Goal: Information Seeking & Learning: Check status

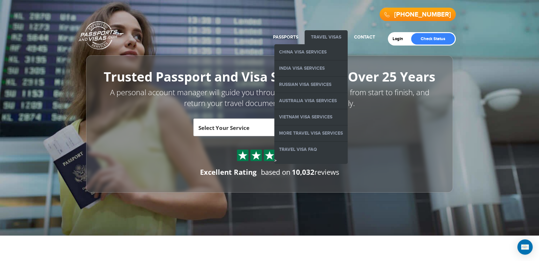
click at [320, 37] on link "Travel Visas" at bounding box center [326, 36] width 30 height 5
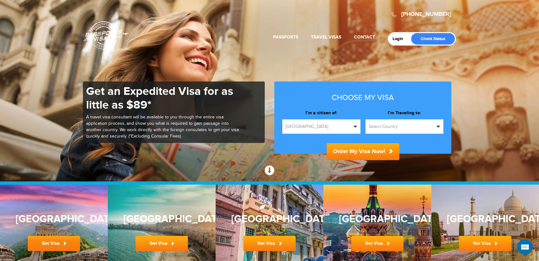
click at [51, 241] on link "Get Visa" at bounding box center [54, 243] width 52 height 15
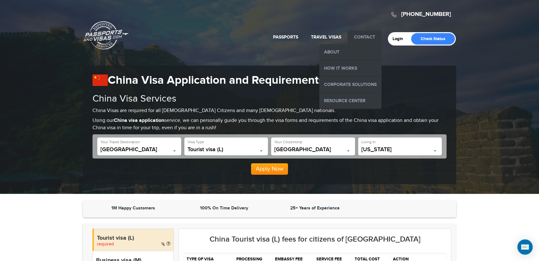
click at [361, 36] on link "Contact" at bounding box center [364, 36] width 21 height 5
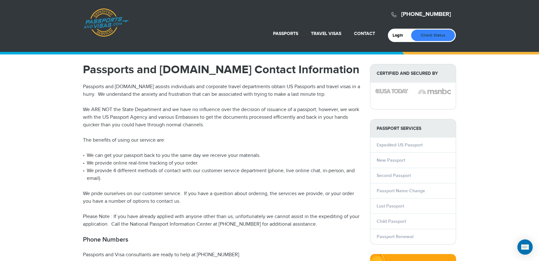
click at [426, 35] on link "Check Status" at bounding box center [433, 35] width 44 height 11
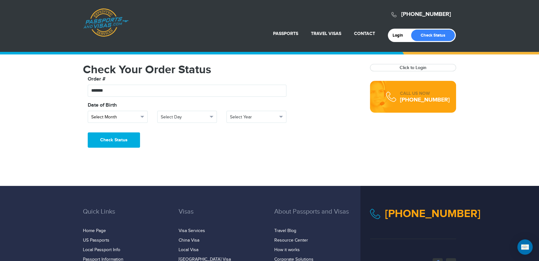
type input "*******"
click at [127, 120] on span "Select Month" at bounding box center [114, 117] width 47 height 6
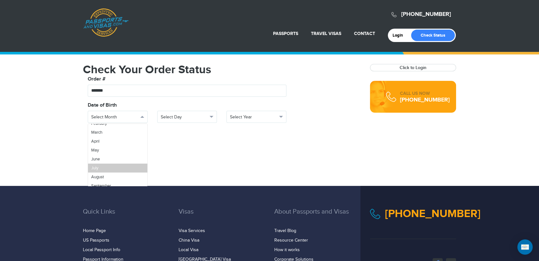
click at [102, 167] on link "July" at bounding box center [117, 168] width 59 height 9
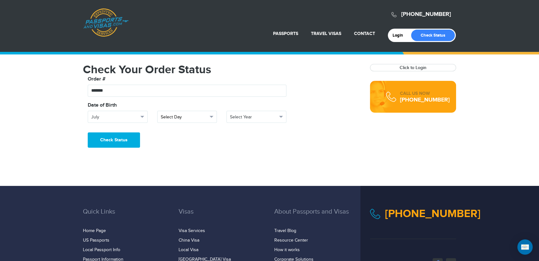
click at [171, 119] on span "Select Day" at bounding box center [184, 117] width 47 height 6
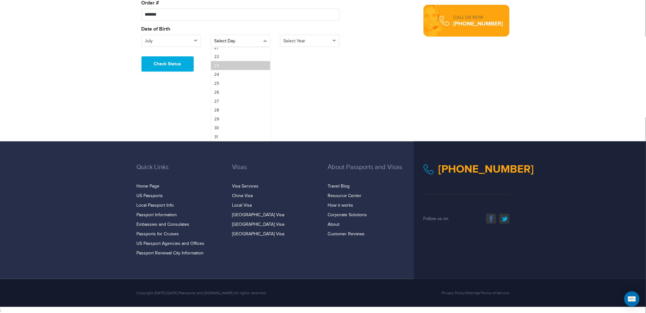
scroll to position [0, 0]
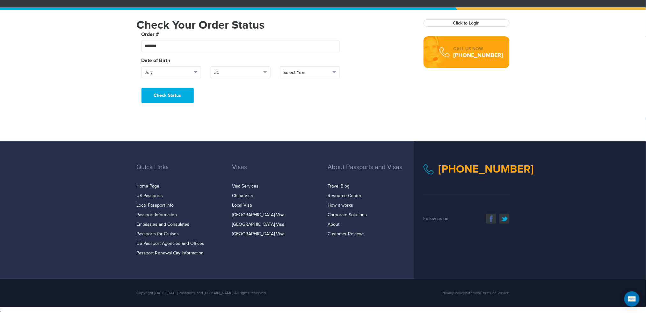
click at [288, 71] on span "Select Year" at bounding box center [307, 72] width 47 height 6
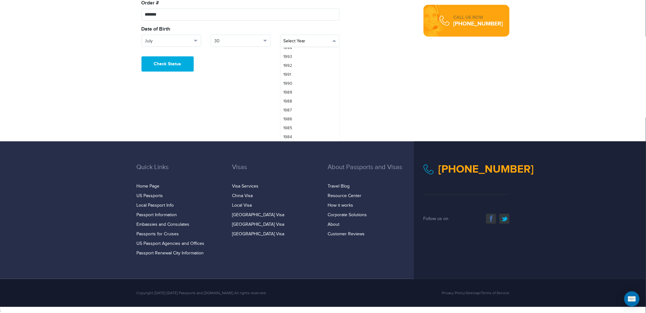
scroll to position [342, 0]
click at [294, 105] on link "1982" at bounding box center [309, 103] width 59 height 9
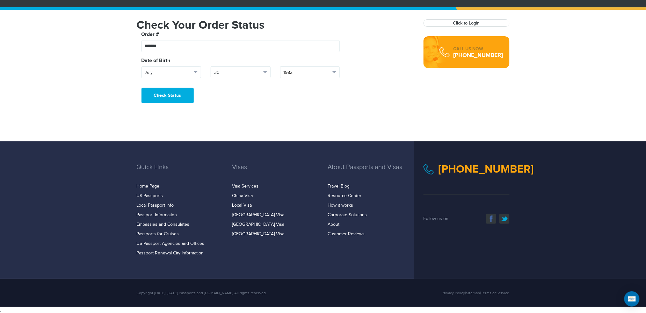
scroll to position [0, 0]
click at [157, 98] on button "Check Status" at bounding box center [168, 95] width 52 height 15
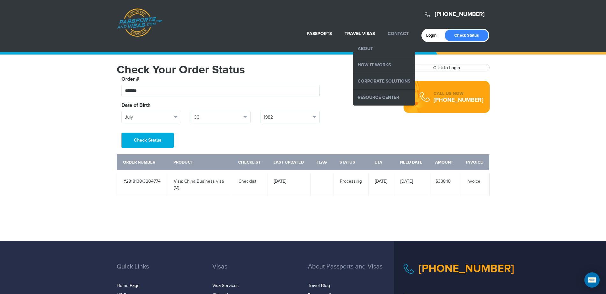
click at [404, 33] on link "Contact" at bounding box center [398, 33] width 21 height 5
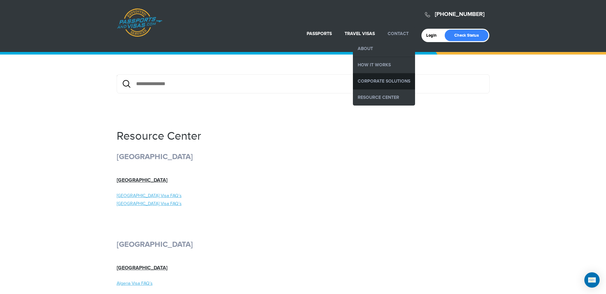
click at [377, 85] on link "Corporate Solutions" at bounding box center [384, 81] width 62 height 16
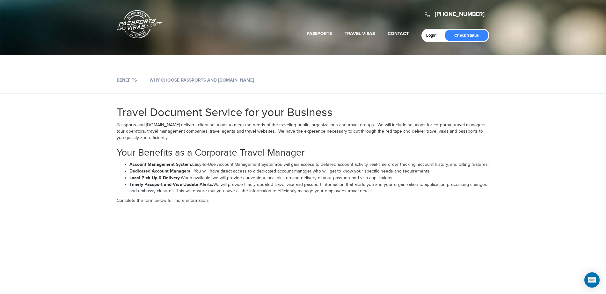
click at [123, 29] on link "Passports & [DOMAIN_NAME]" at bounding box center [139, 24] width 45 height 29
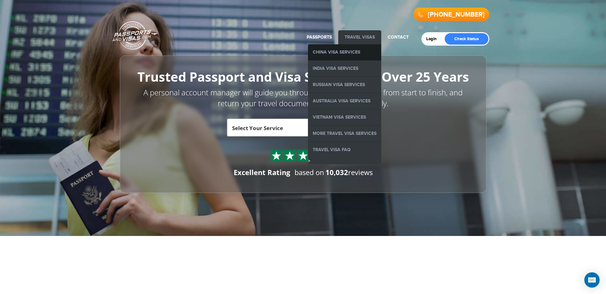
click at [353, 52] on link "China Visa Services" at bounding box center [344, 52] width 73 height 16
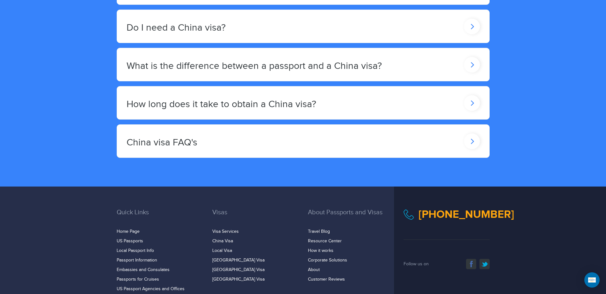
scroll to position [1175, 0]
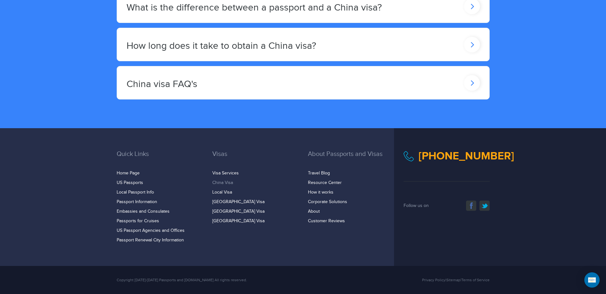
click at [228, 180] on link "China Visa" at bounding box center [222, 182] width 21 height 5
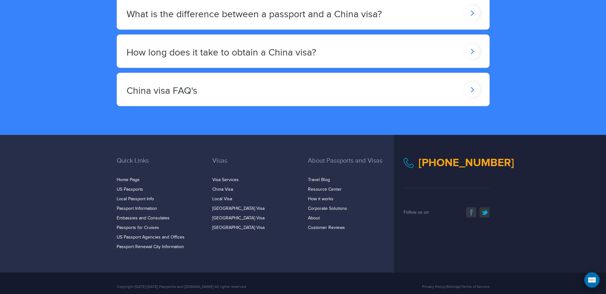
scroll to position [1175, 0]
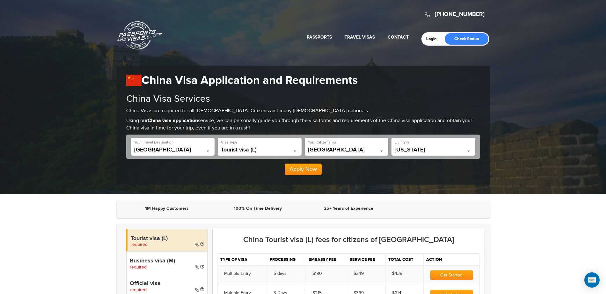
click at [476, 15] on link "[PHONE_NUMBER]" at bounding box center [460, 14] width 50 height 7
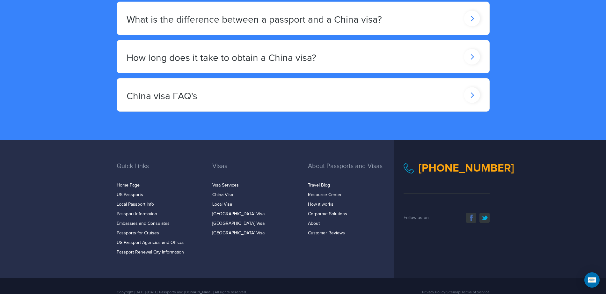
scroll to position [1175, 0]
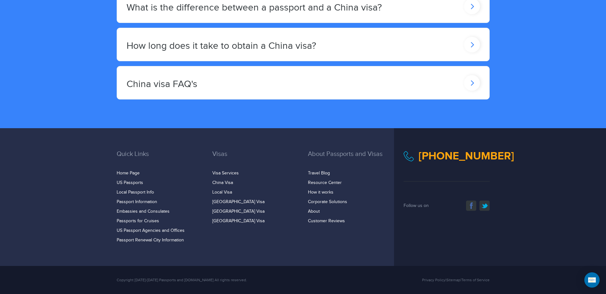
click at [446, 165] on div "720-715-8790 facebook twitter Follow us on" at bounding box center [447, 180] width 96 height 60
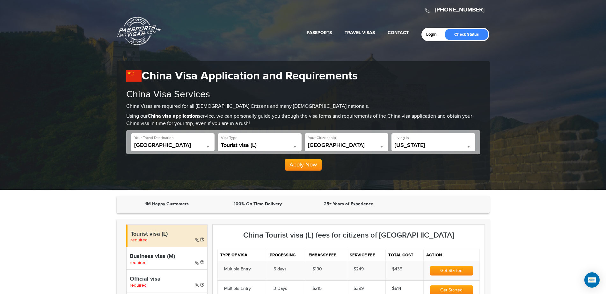
scroll to position [0, 0]
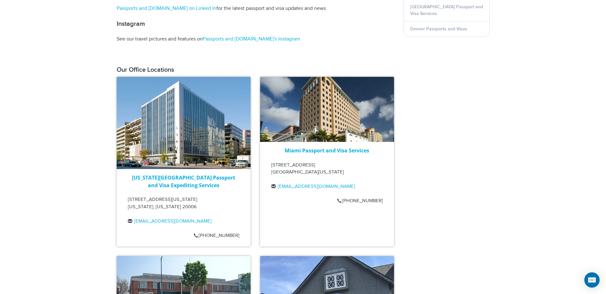
scroll to position [478, 0]
